Goal: Check status

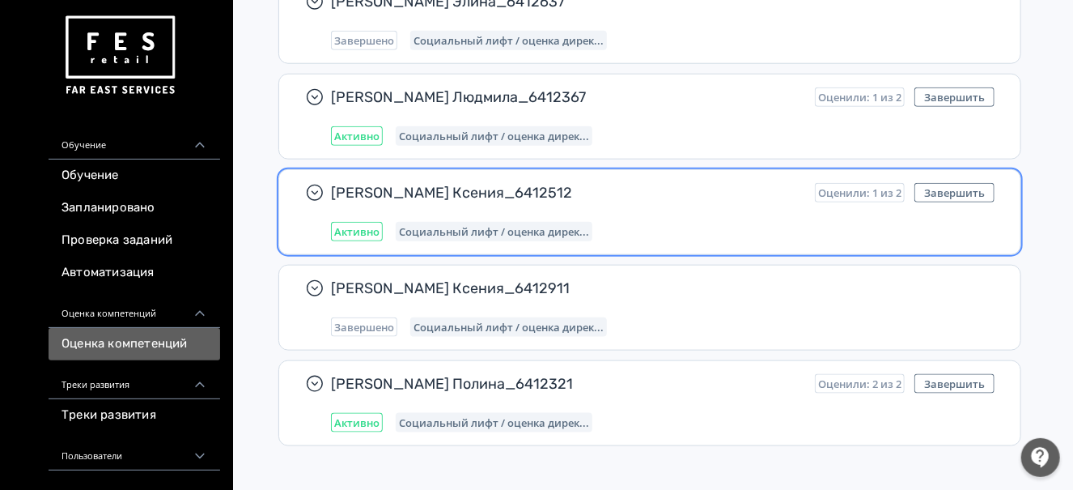
scroll to position [712, 0]
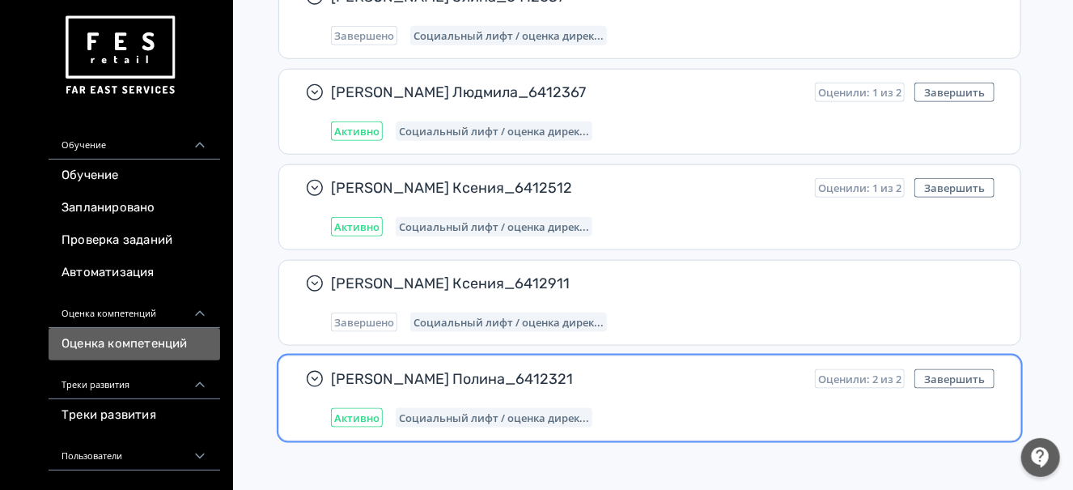
click at [766, 369] on span "[PERSON_NAME] Полина_6412321" at bounding box center [566, 378] width 471 height 19
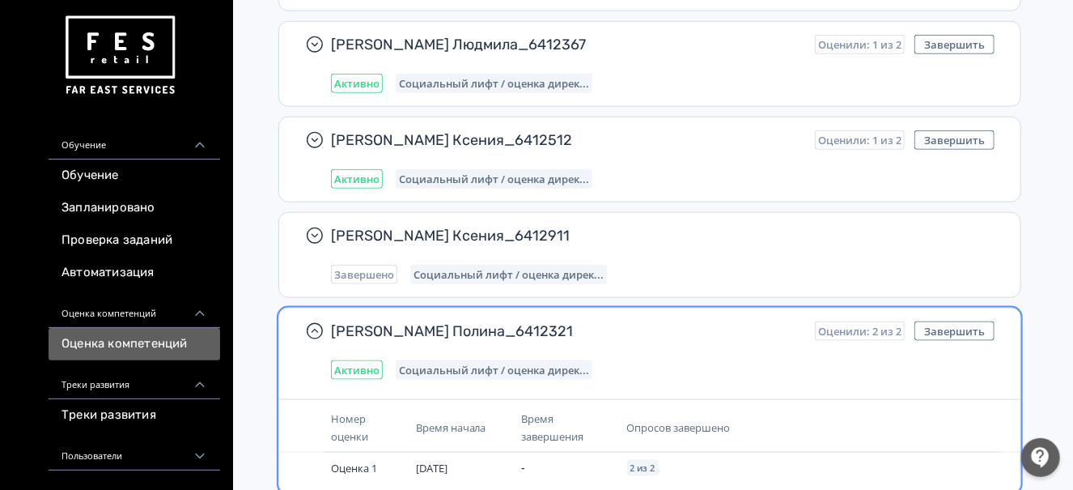
scroll to position [813, 0]
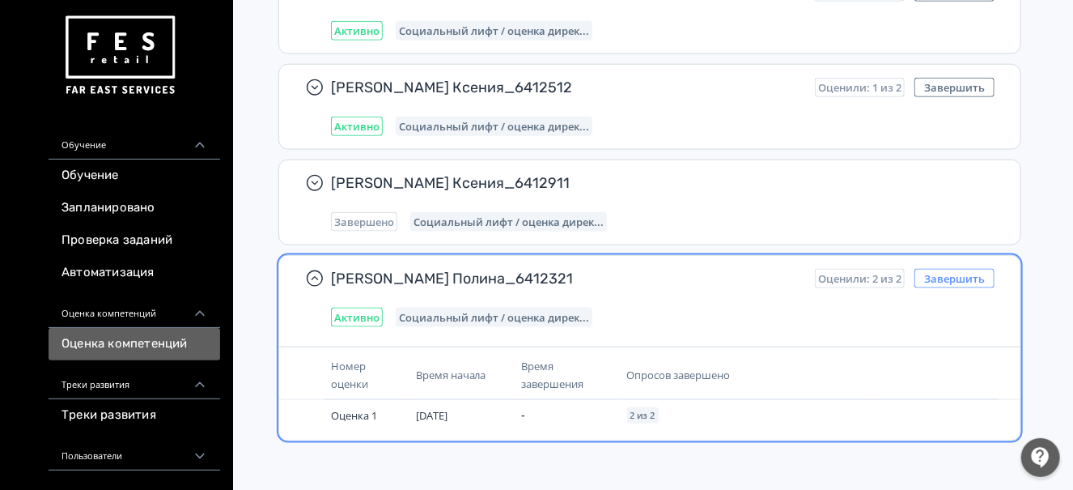
click at [953, 272] on button "Завершить" at bounding box center [955, 278] width 80 height 19
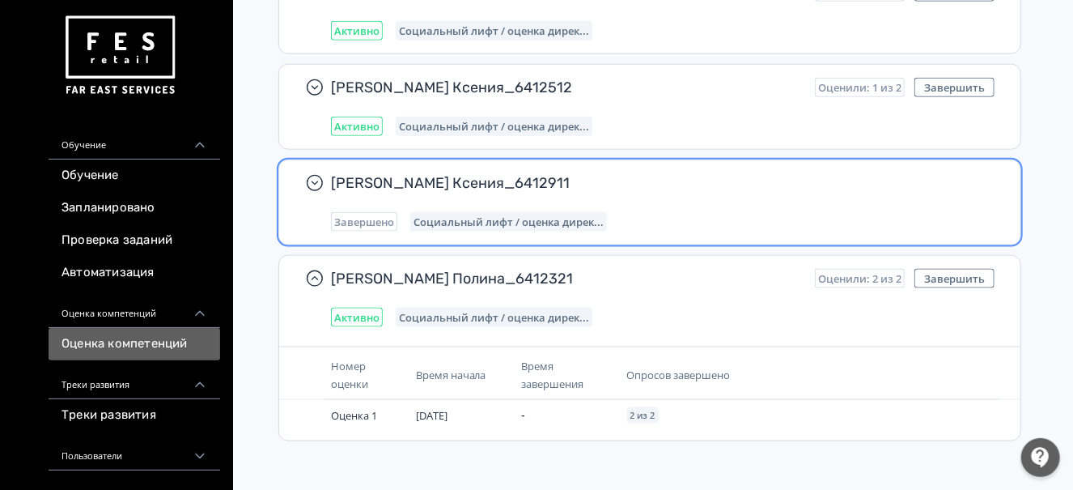
click at [743, 198] on div "[PERSON_NAME] Ксения_6412911 Завершено Социальный лифт / оценка дирек..." at bounding box center [663, 202] width 664 height 58
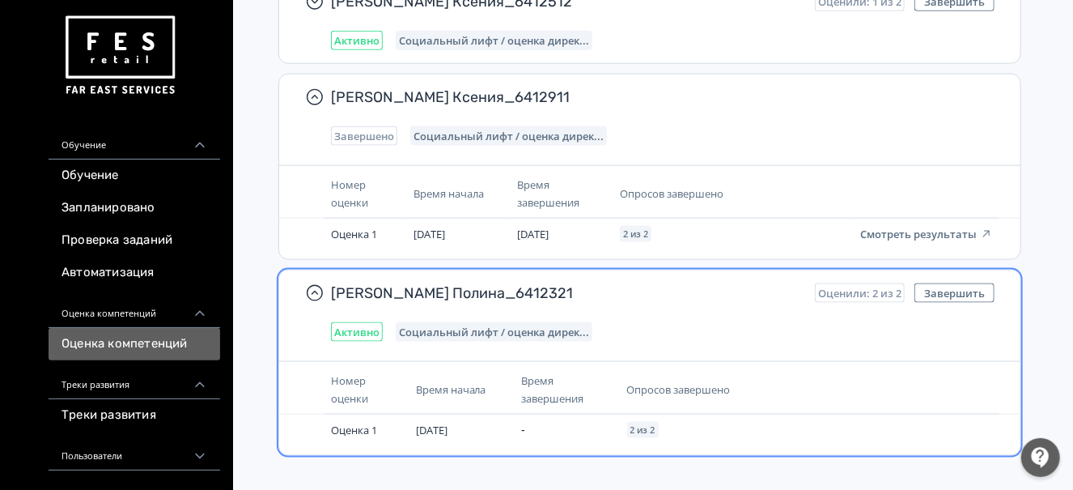
scroll to position [913, 0]
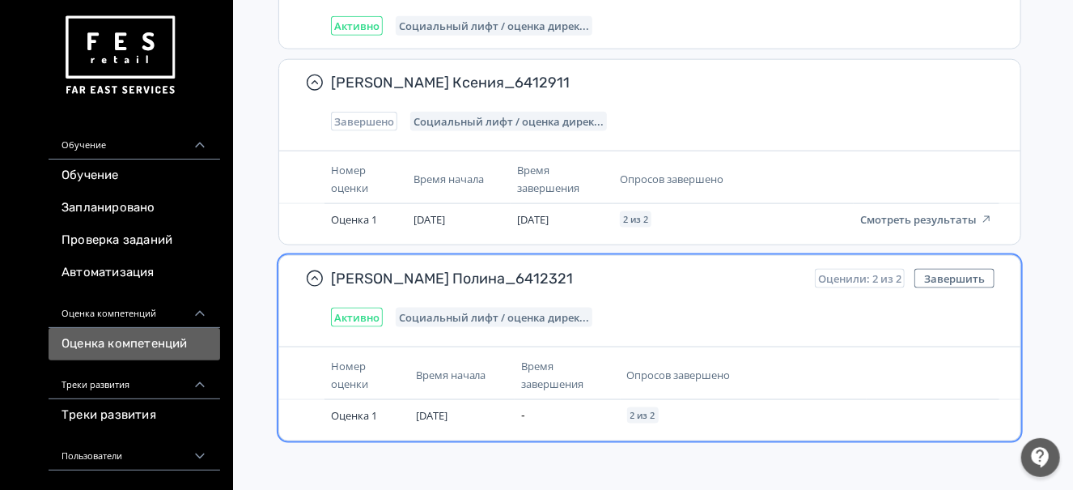
click at [750, 351] on th "Опросов завершено" at bounding box center [744, 375] width 246 height 49
click at [750, 333] on div "[PERSON_NAME] Полина_6412321 Оценили: 2 из 2 Завершить Активно Социальный лифт …" at bounding box center [649, 348] width 743 height 186
click at [938, 269] on button "Завершить" at bounding box center [955, 278] width 80 height 19
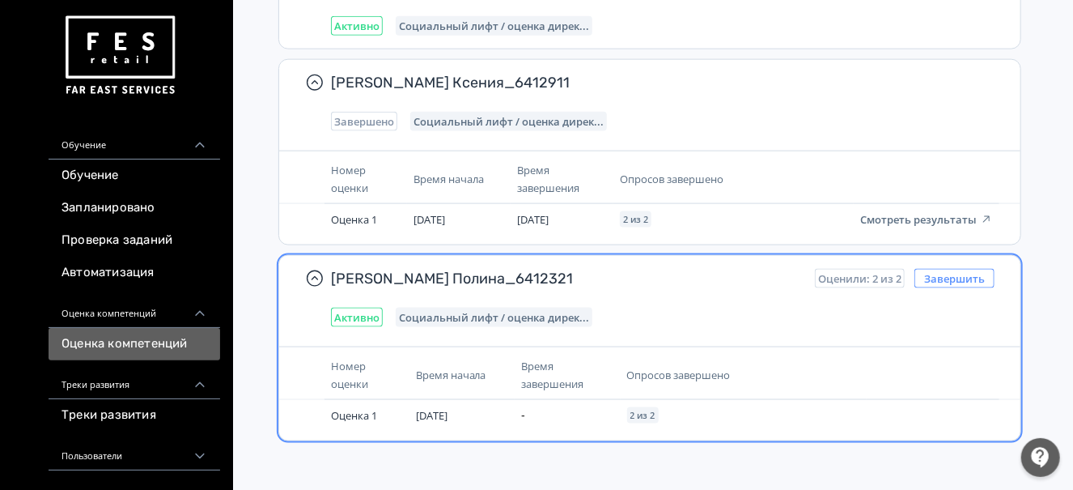
click at [938, 269] on button "Завершить" at bounding box center [955, 278] width 80 height 19
click at [976, 269] on button "Завершить" at bounding box center [955, 278] width 80 height 19
click at [682, 335] on div "[PERSON_NAME] Полина_6412321 Оценили: 2 из 2 Завершить Активно Социальный лифт …" at bounding box center [649, 348] width 743 height 186
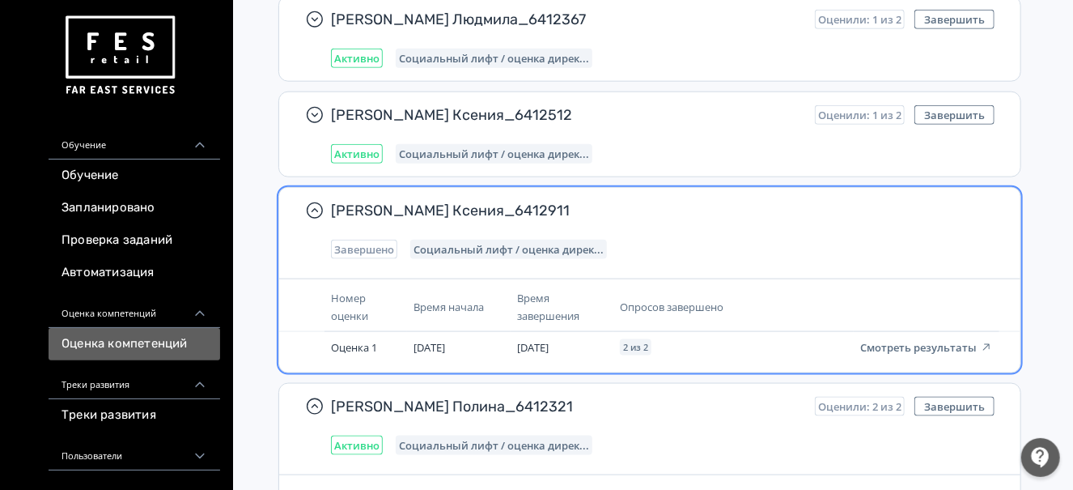
scroll to position [812, 0]
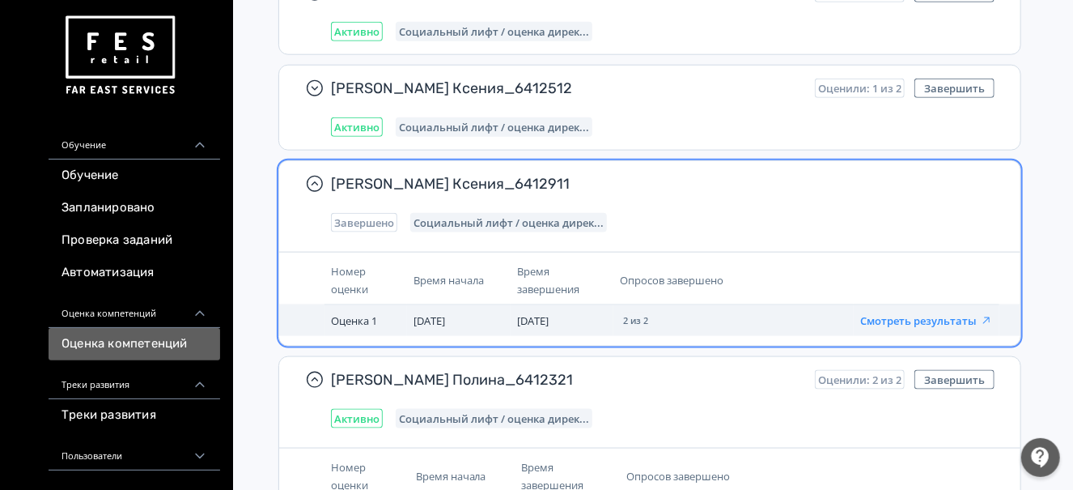
click at [936, 314] on button "Смотреть результаты" at bounding box center [926, 320] width 133 height 13
